Goal: Transaction & Acquisition: Purchase product/service

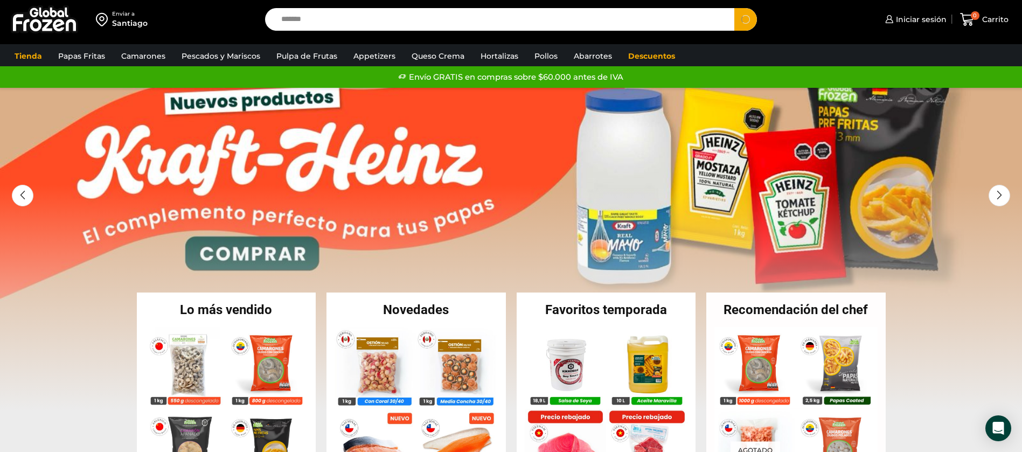
type input "*******"
click at [735, 8] on button "Search" at bounding box center [746, 19] width 23 height 23
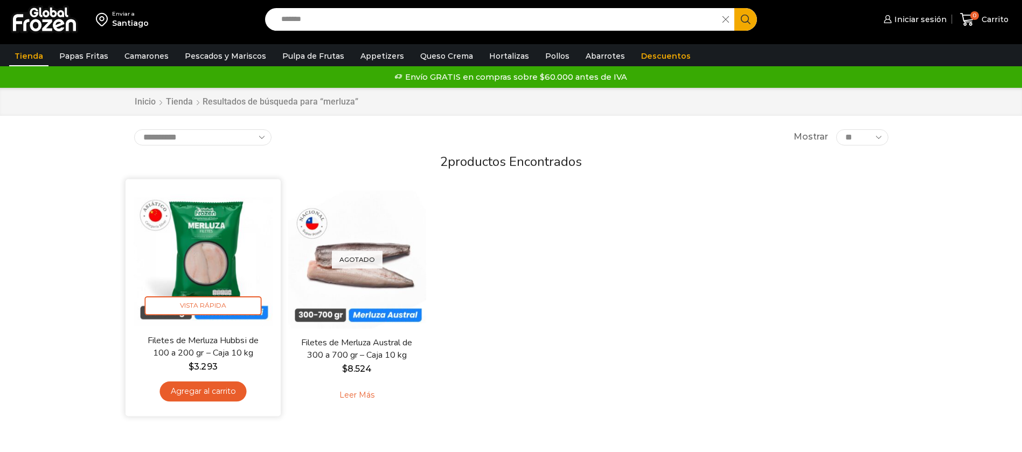
click at [234, 227] on img at bounding box center [203, 257] width 139 height 139
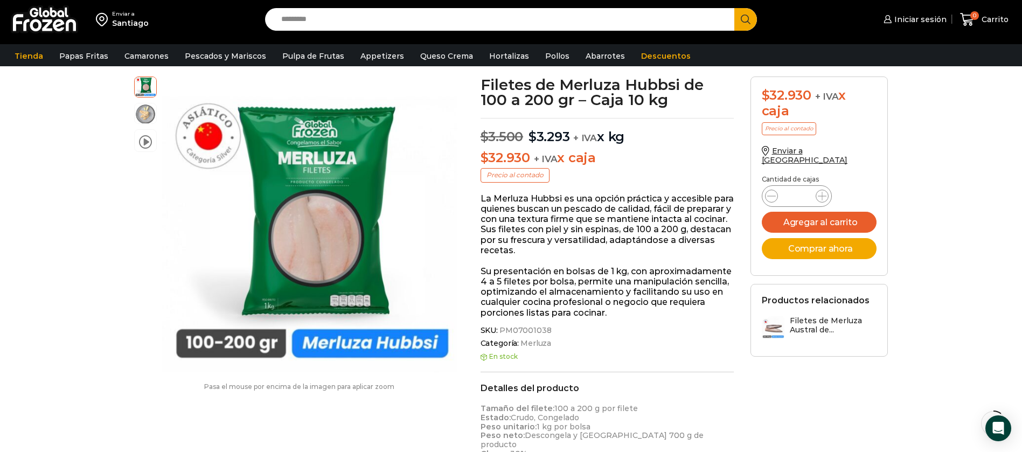
scroll to position [81, 0]
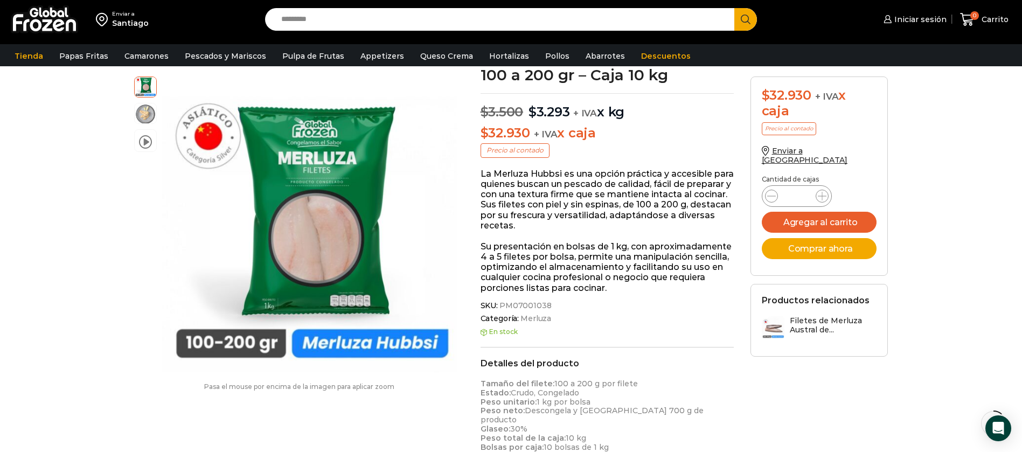
click at [446, 25] on input "Search input" at bounding box center [503, 19] width 454 height 23
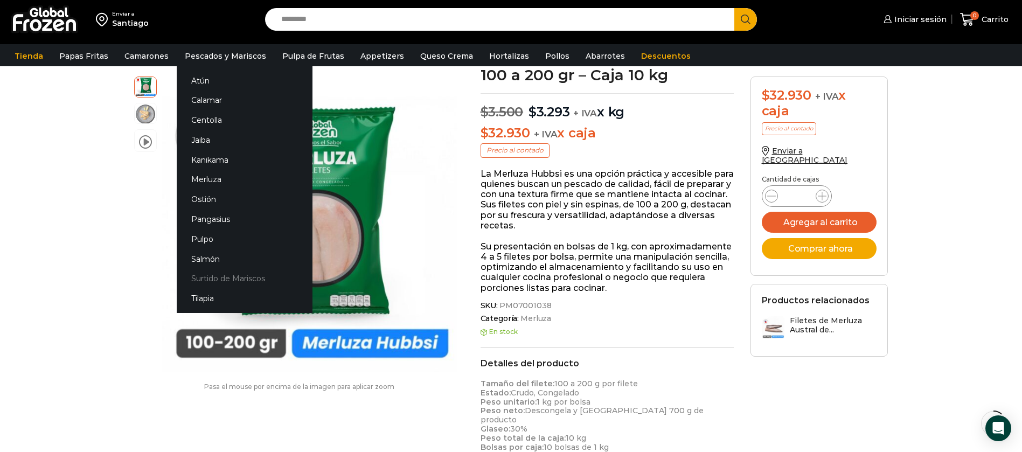
click at [220, 278] on link "Surtido de Mariscos" at bounding box center [245, 279] width 136 height 20
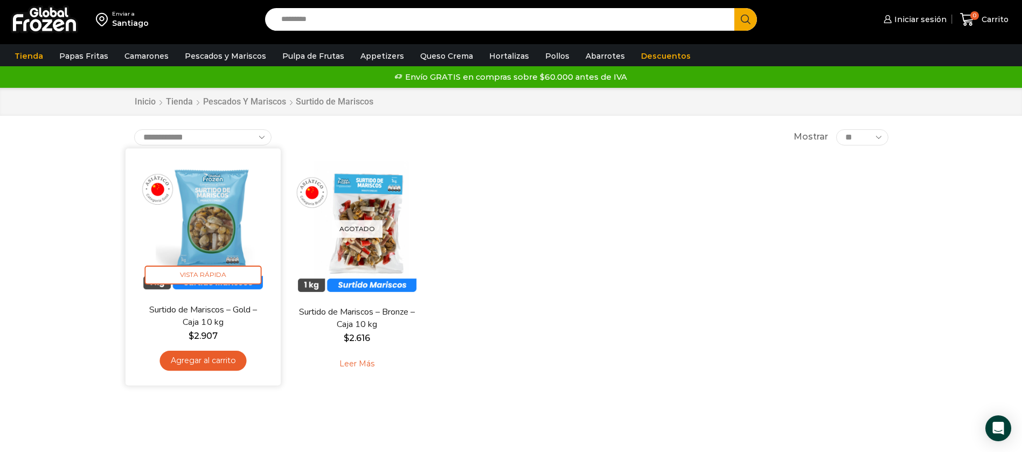
click at [213, 217] on img at bounding box center [203, 225] width 139 height 139
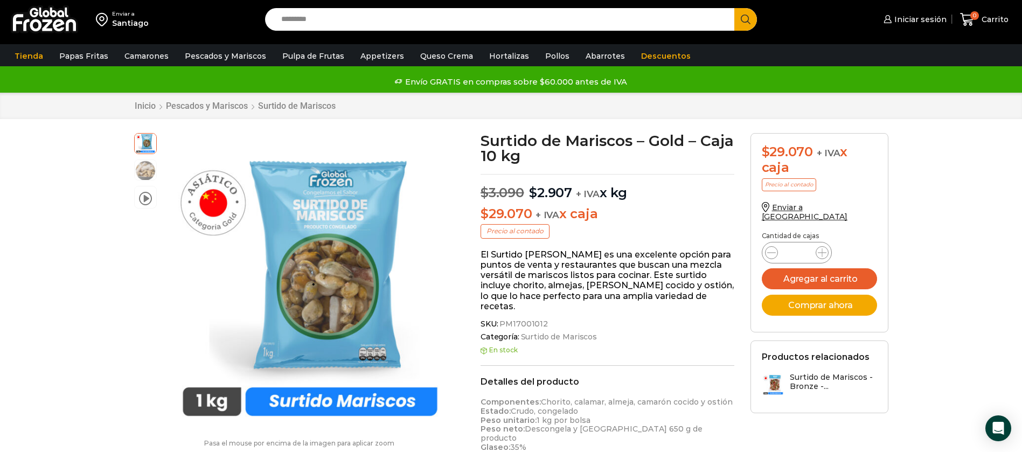
click at [313, 25] on input "Search input" at bounding box center [503, 19] width 454 height 23
type input "*******"
click at [735, 8] on button "Search" at bounding box center [746, 19] width 23 height 23
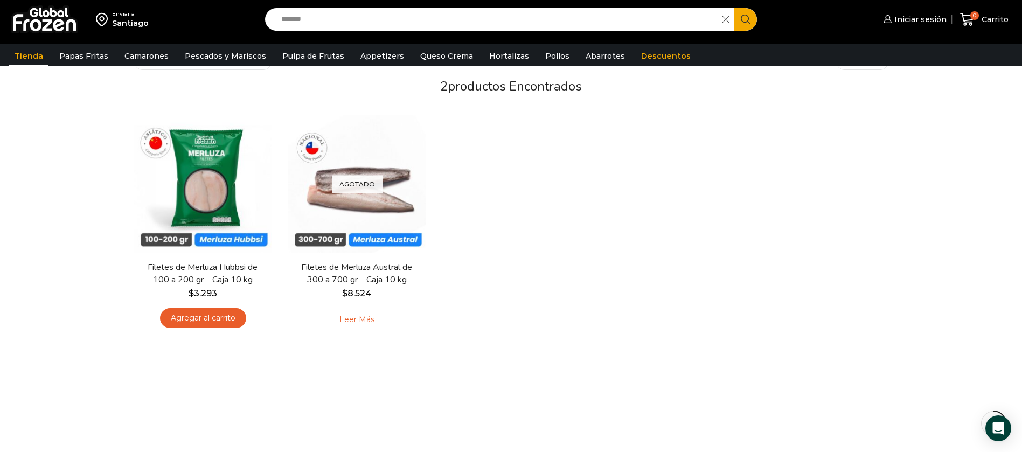
scroll to position [162, 0]
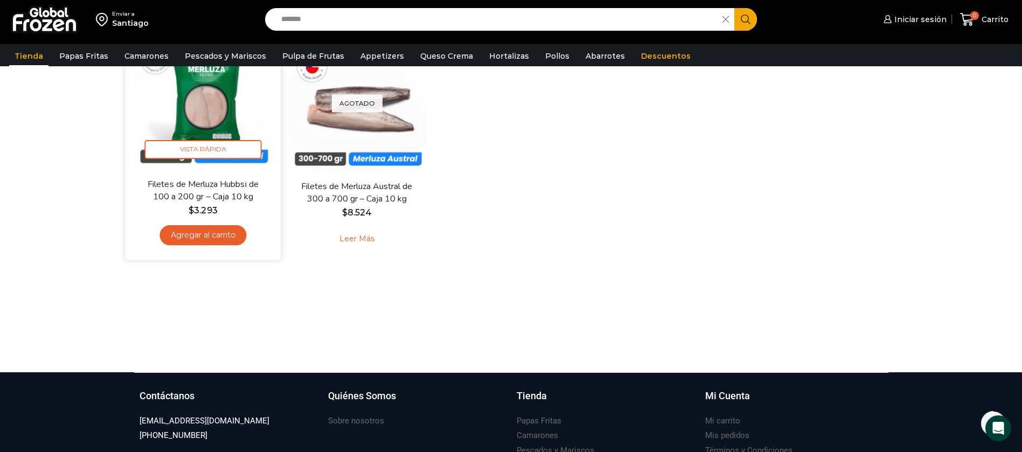
click at [247, 164] on img at bounding box center [203, 100] width 139 height 139
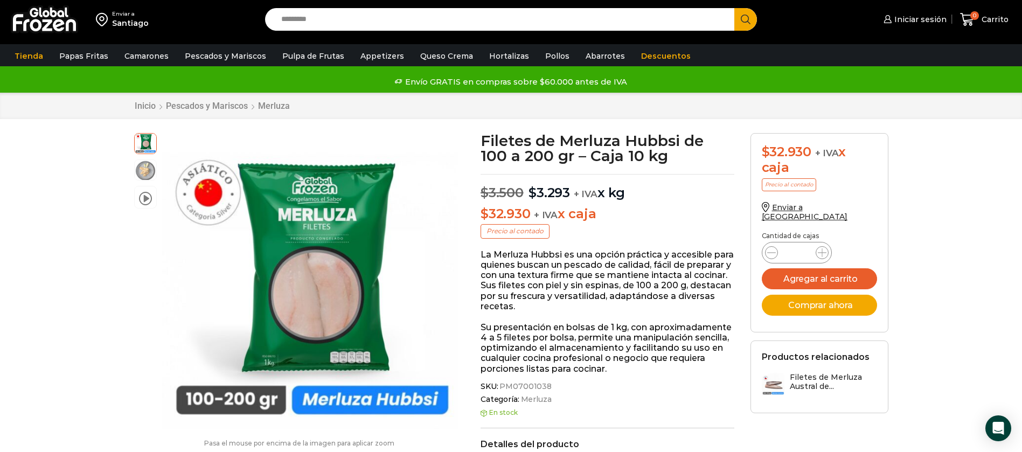
click at [382, 18] on input "Search input" at bounding box center [503, 19] width 454 height 23
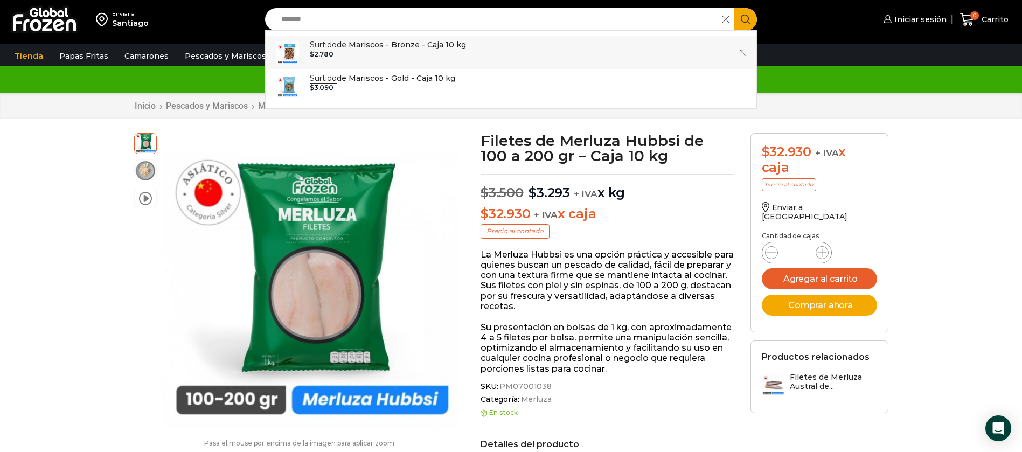
click at [421, 52] on div "$ 2.780" at bounding box center [388, 55] width 156 height 8
type input "**********"
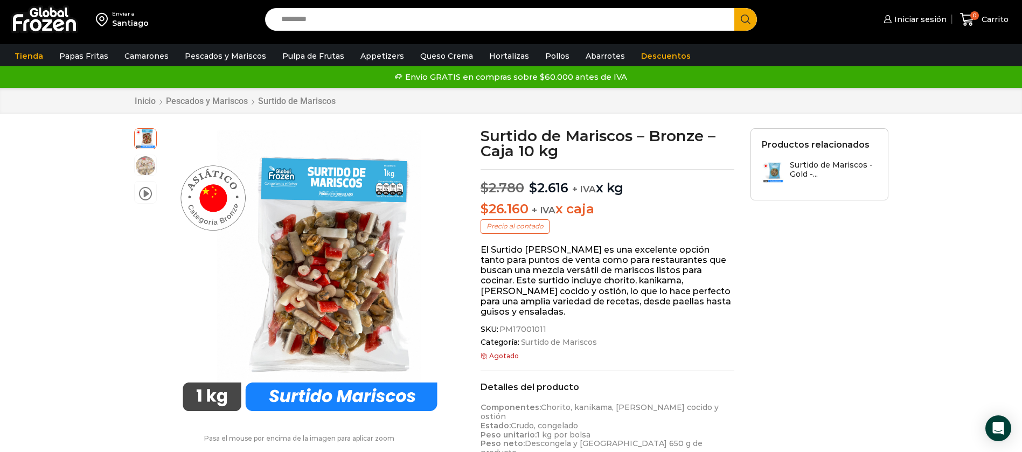
click at [418, 22] on input "Search input" at bounding box center [503, 19] width 454 height 23
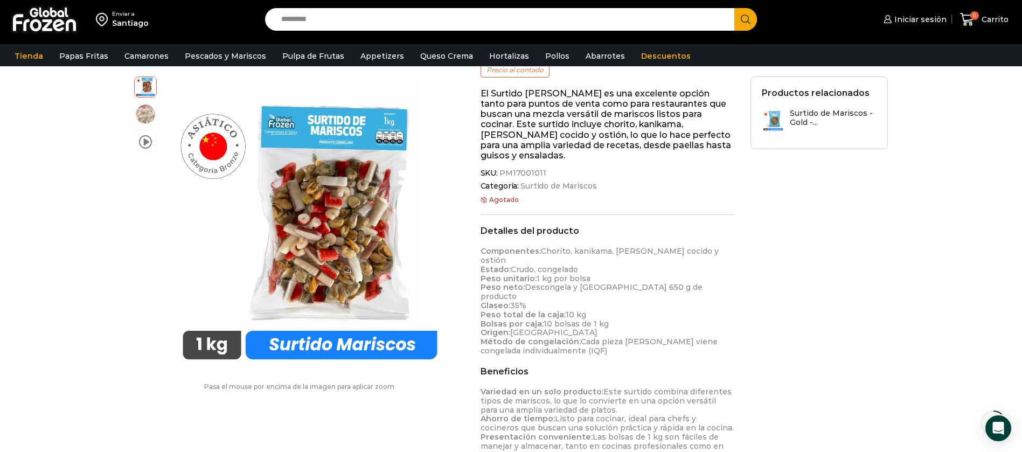
scroll to position [81, 0]
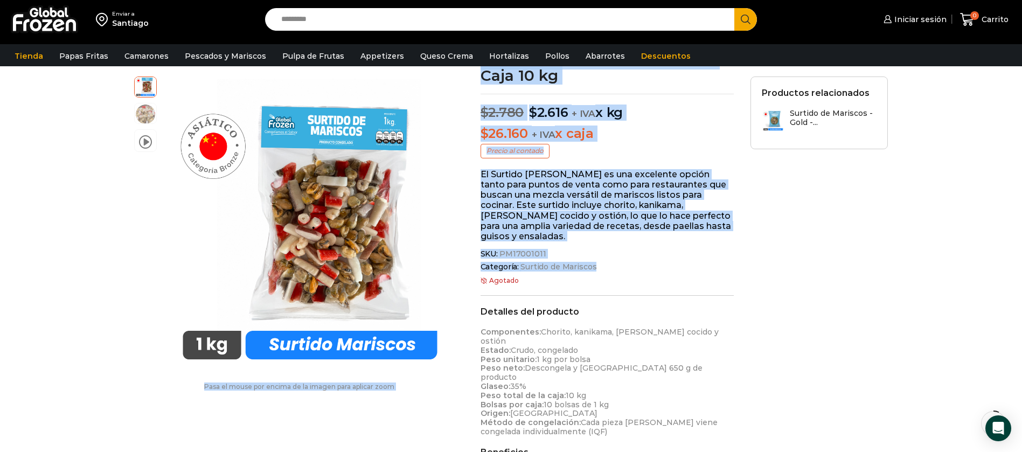
drag, startPoint x: 535, startPoint y: 282, endPoint x: 463, endPoint y: 281, distance: 71.2
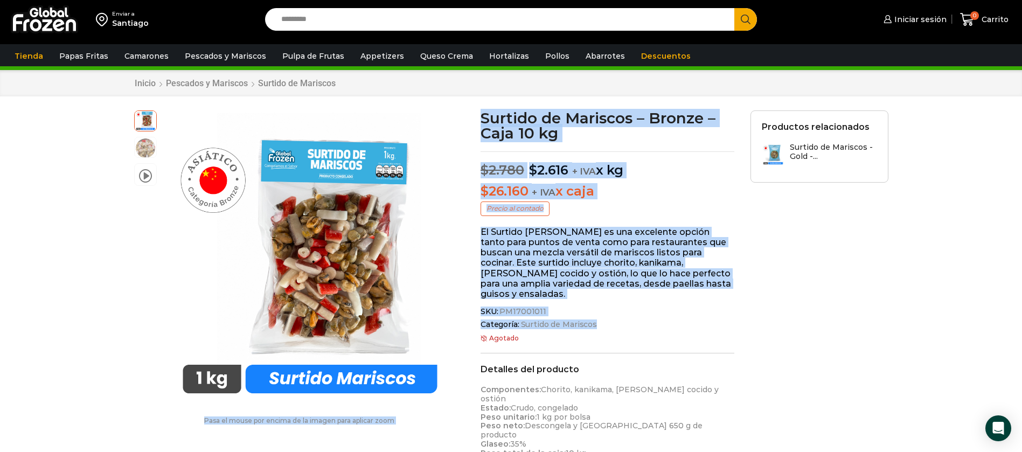
scroll to position [0, 0]
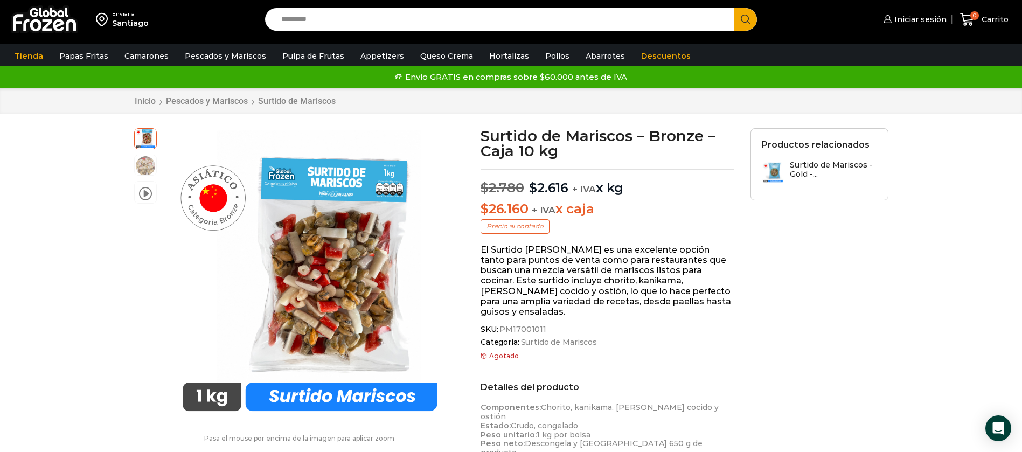
click at [424, 29] on input "Search input" at bounding box center [503, 19] width 454 height 23
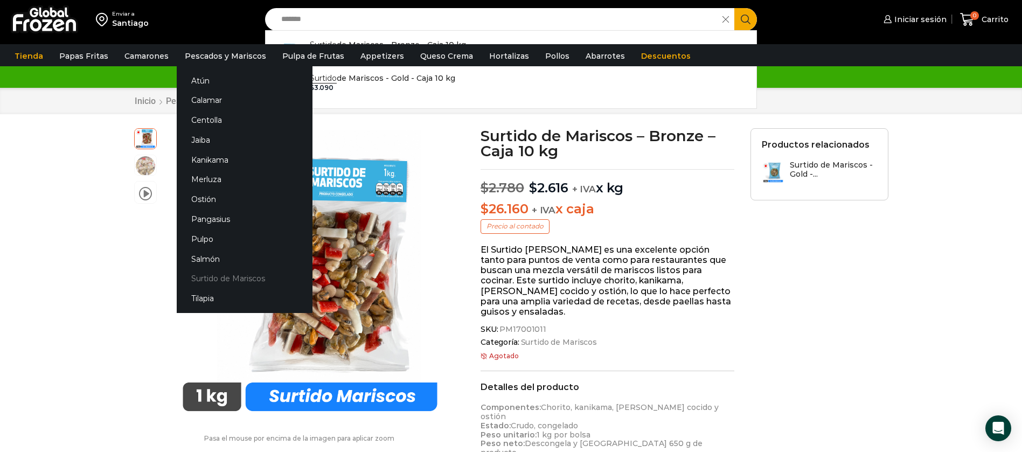
type input "*******"
click at [227, 277] on link "Surtido de Mariscos" at bounding box center [245, 279] width 136 height 20
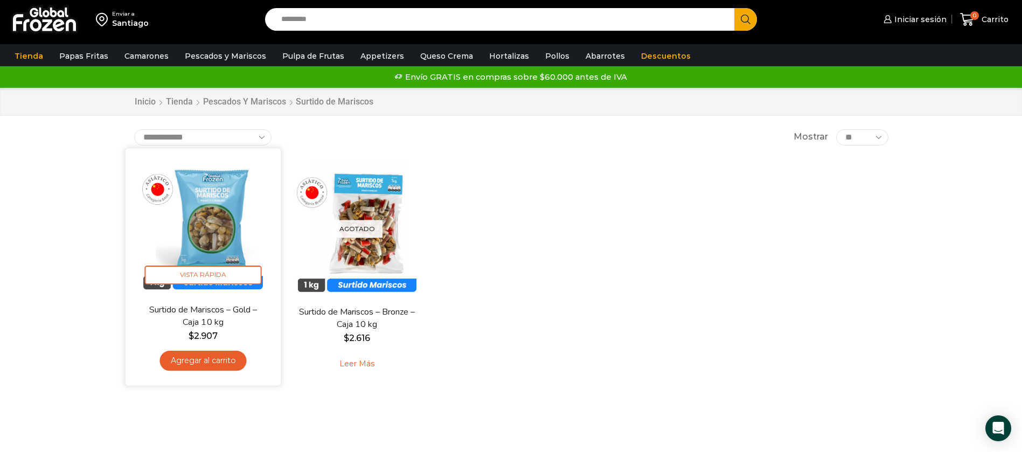
click at [226, 232] on img at bounding box center [203, 225] width 139 height 139
